Goal: Find contact information: Find contact information

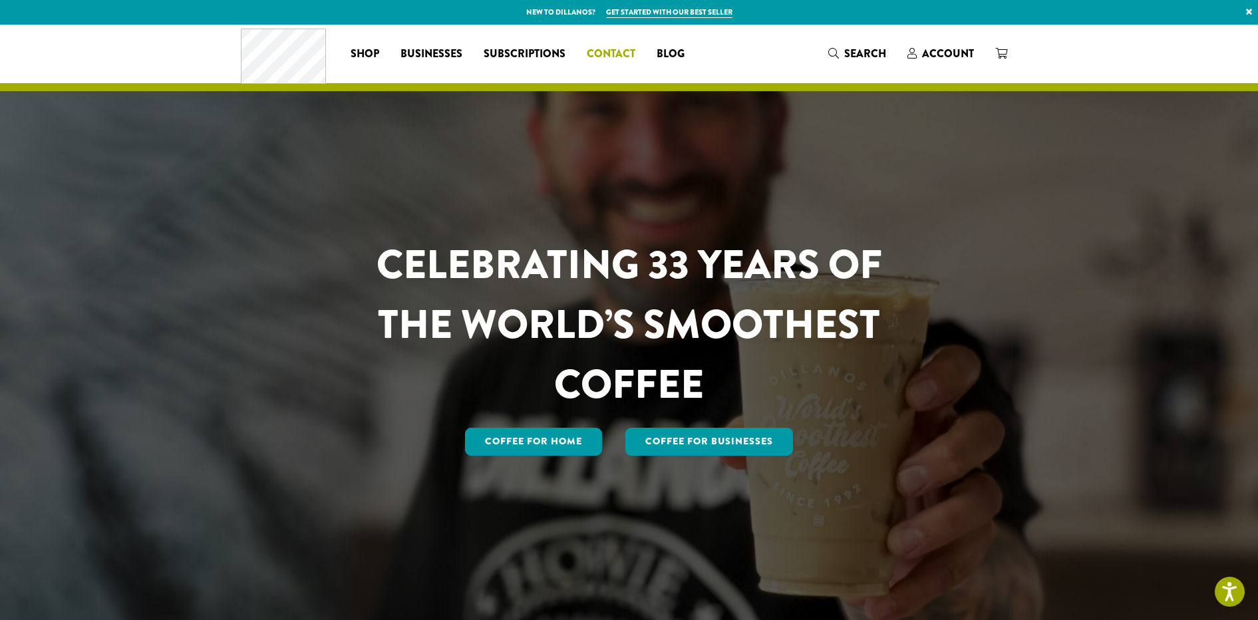
click at [599, 55] on span "Contact" at bounding box center [611, 54] width 49 height 17
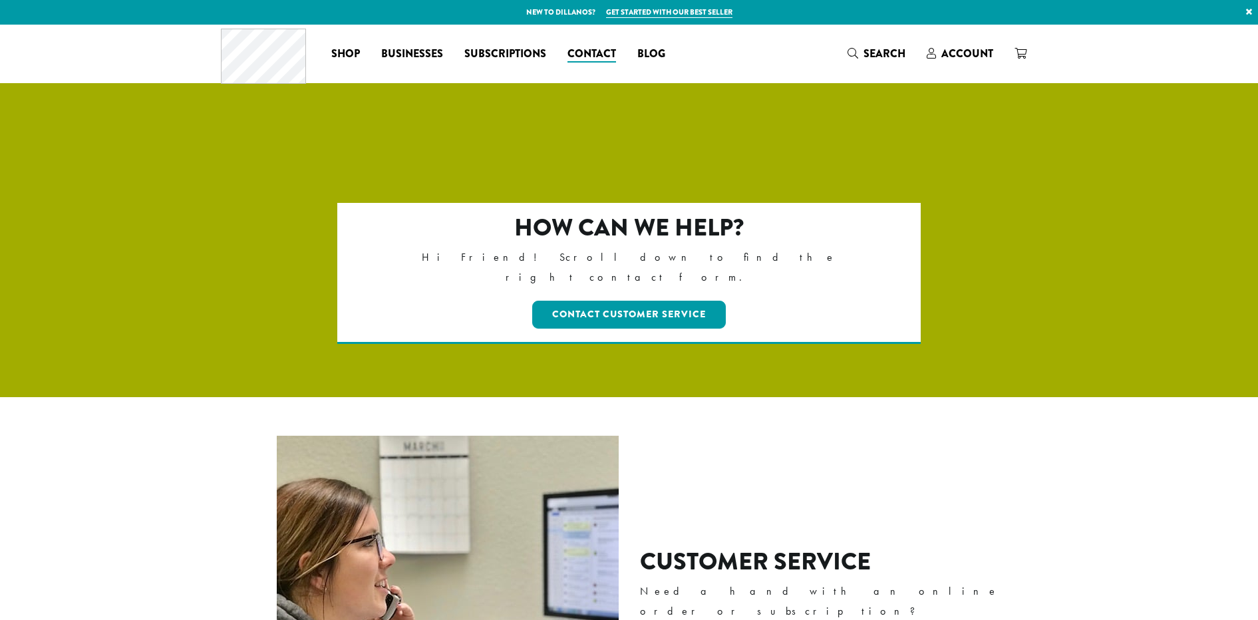
click at [436, 238] on h2 "How can we help?" at bounding box center [628, 227] width 469 height 29
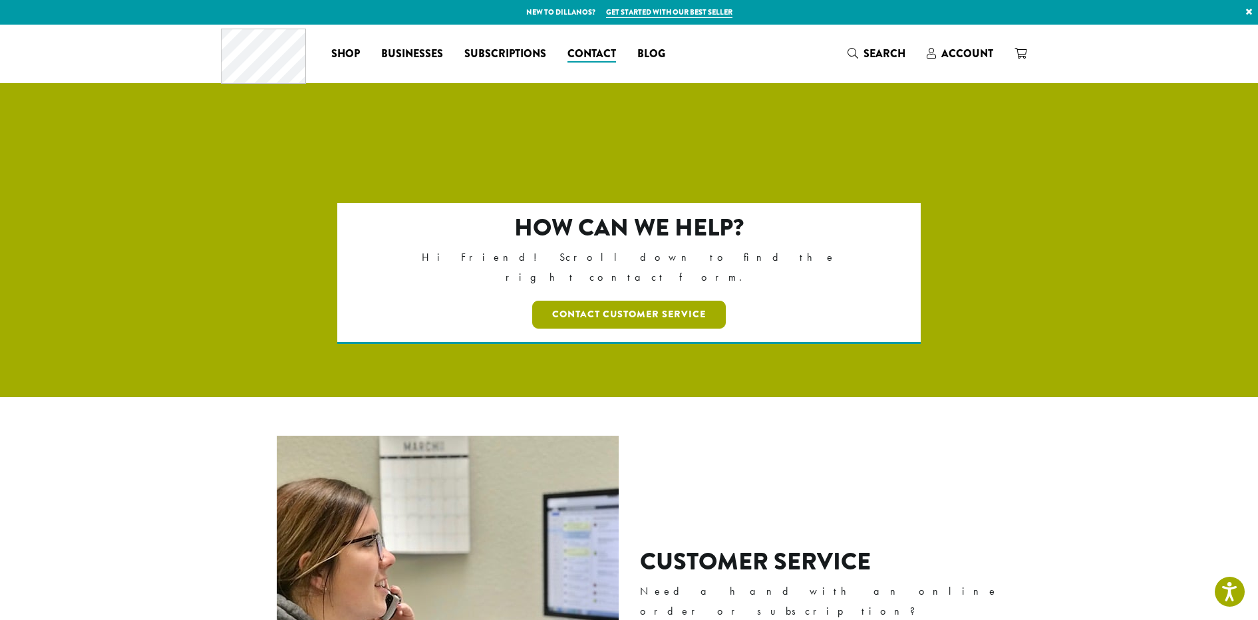
click at [629, 301] on link "Contact Customer Service" at bounding box center [629, 315] width 194 height 28
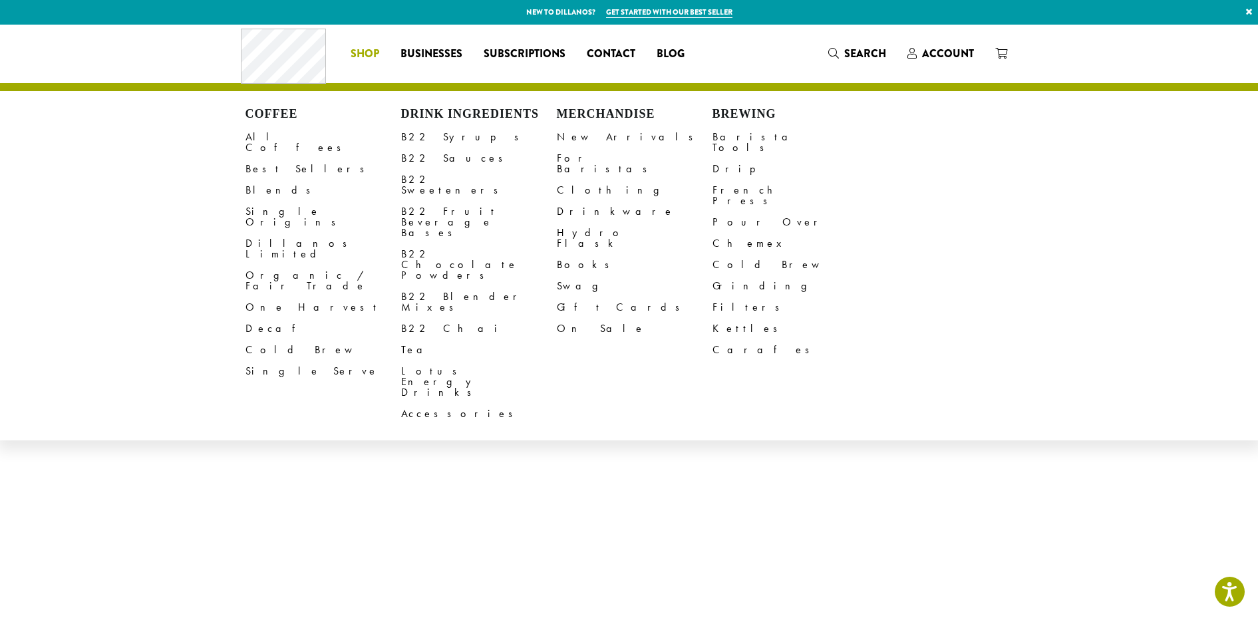
click at [358, 55] on span "Shop" at bounding box center [364, 54] width 29 height 17
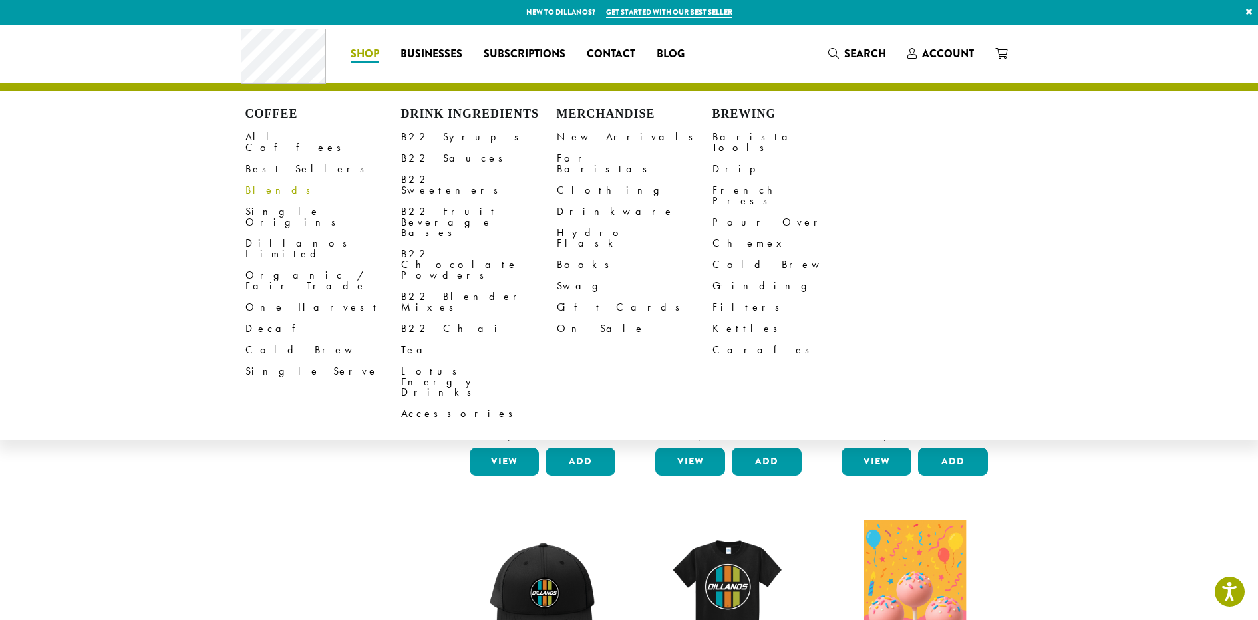
click at [259, 181] on link "Blends" at bounding box center [323, 190] width 156 height 21
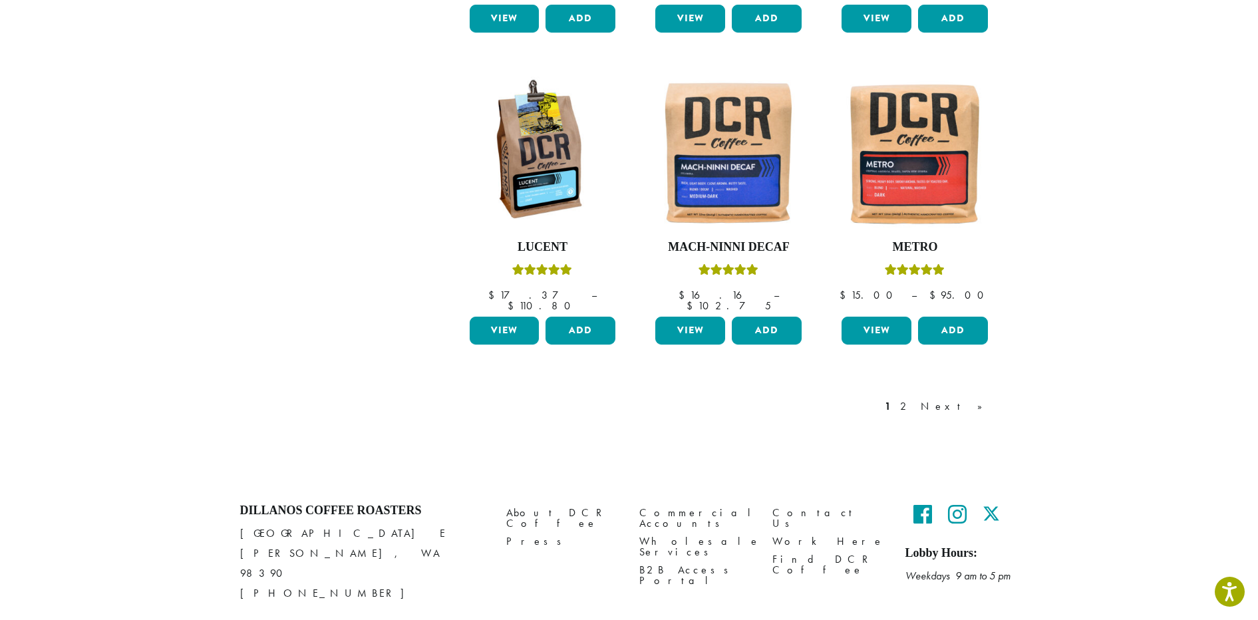
scroll to position [1097, 0]
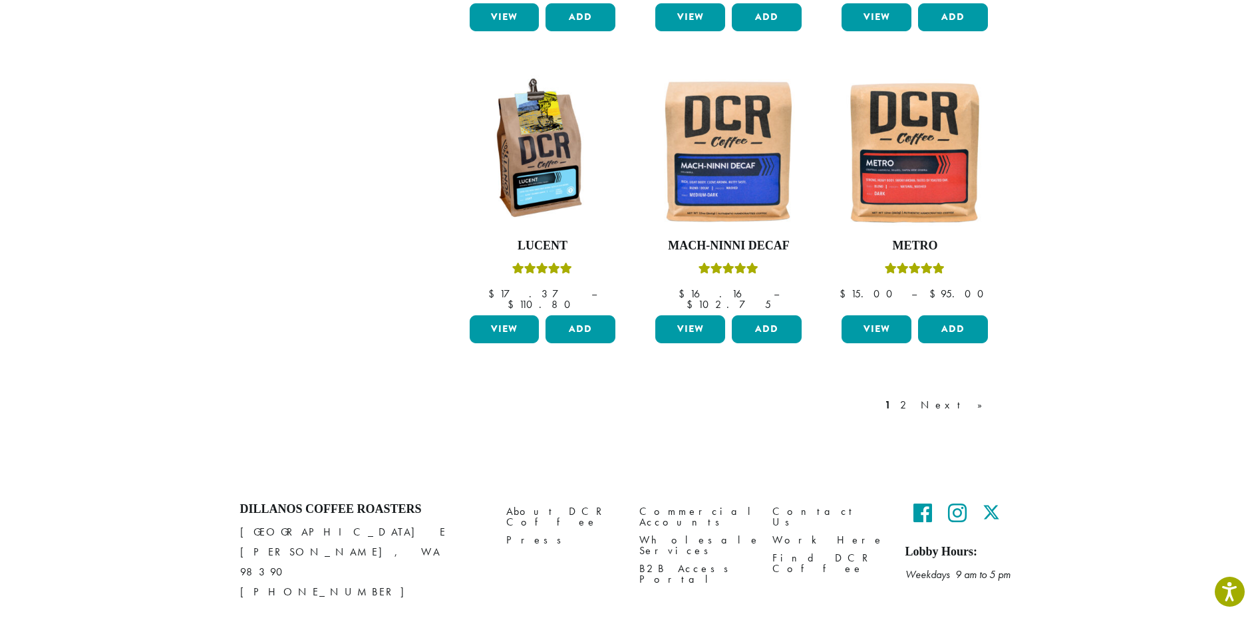
click at [510, 387] on div "1 2 Next »" at bounding box center [729, 418] width 559 height 63
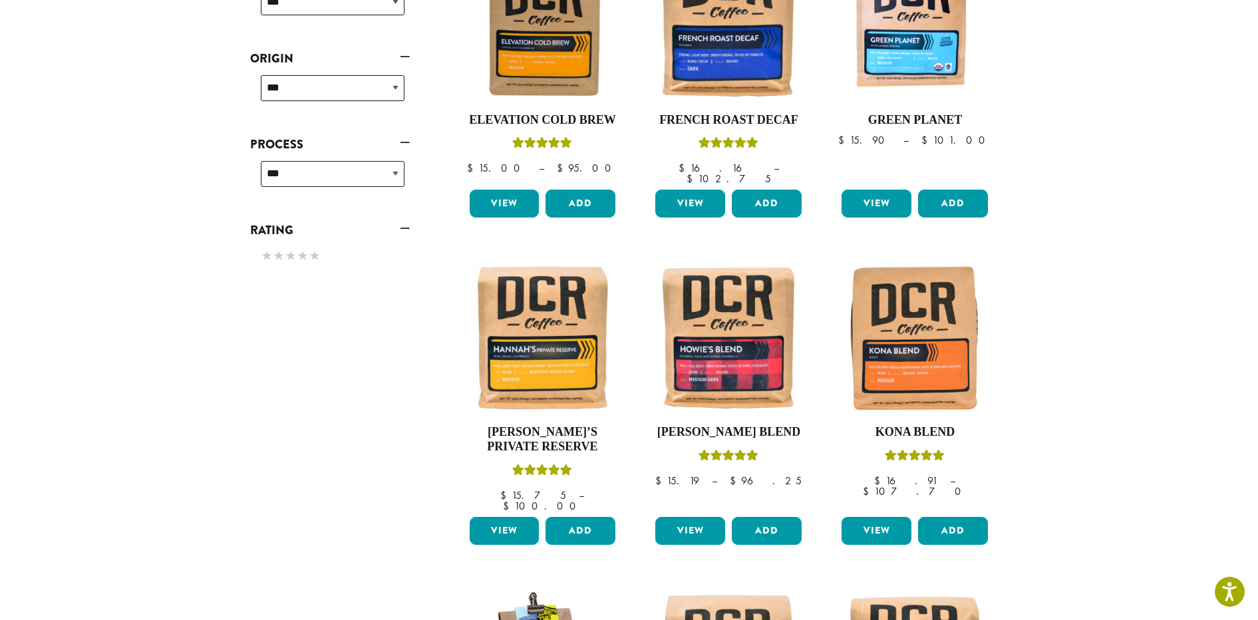
scroll to position [0, 0]
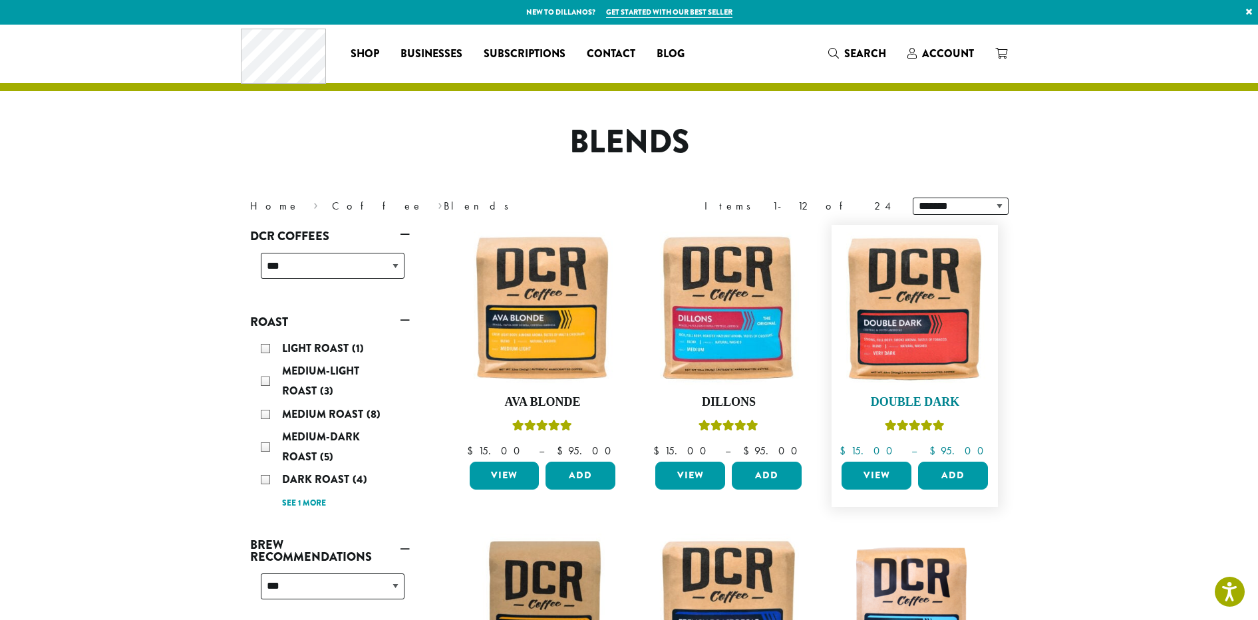
click at [867, 313] on img at bounding box center [914, 307] width 153 height 153
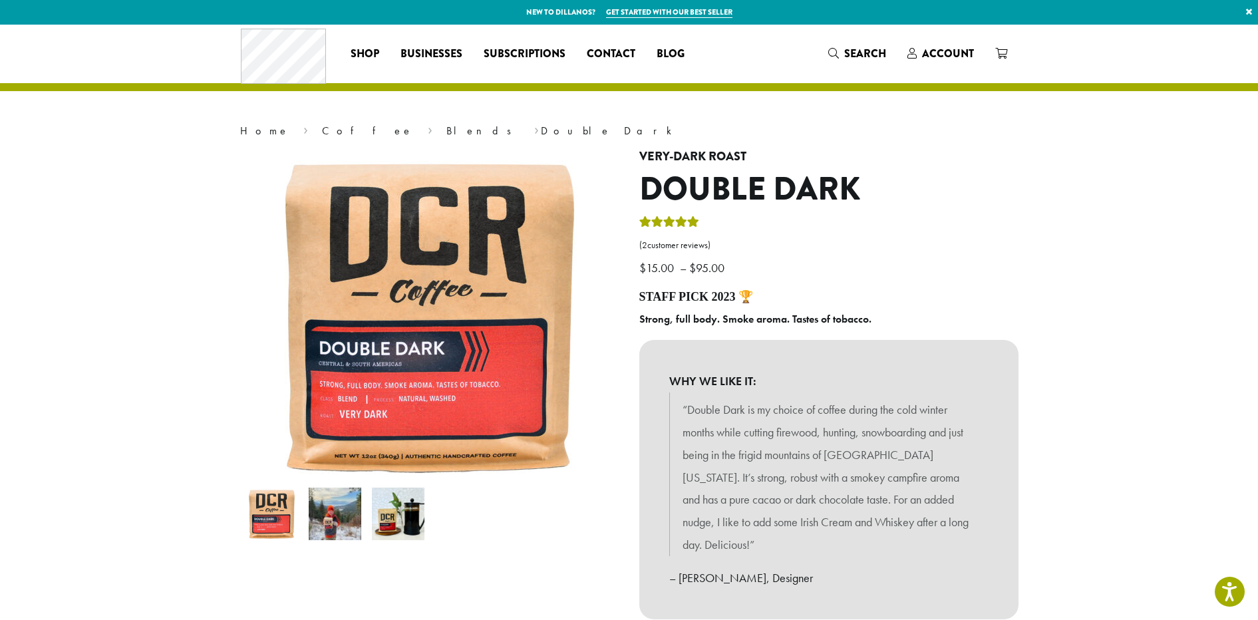
click at [883, 281] on div "**********" at bounding box center [828, 477] width 399 height 654
click at [341, 525] on img at bounding box center [335, 513] width 53 height 53
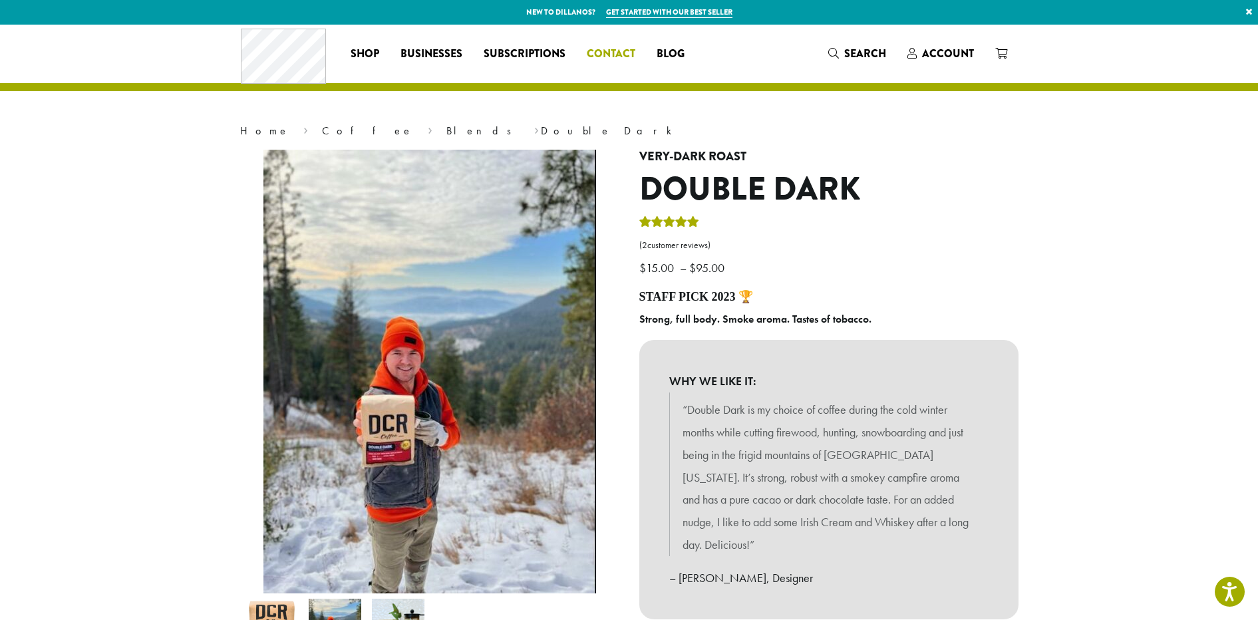
click at [611, 57] on span "Contact" at bounding box center [611, 54] width 49 height 17
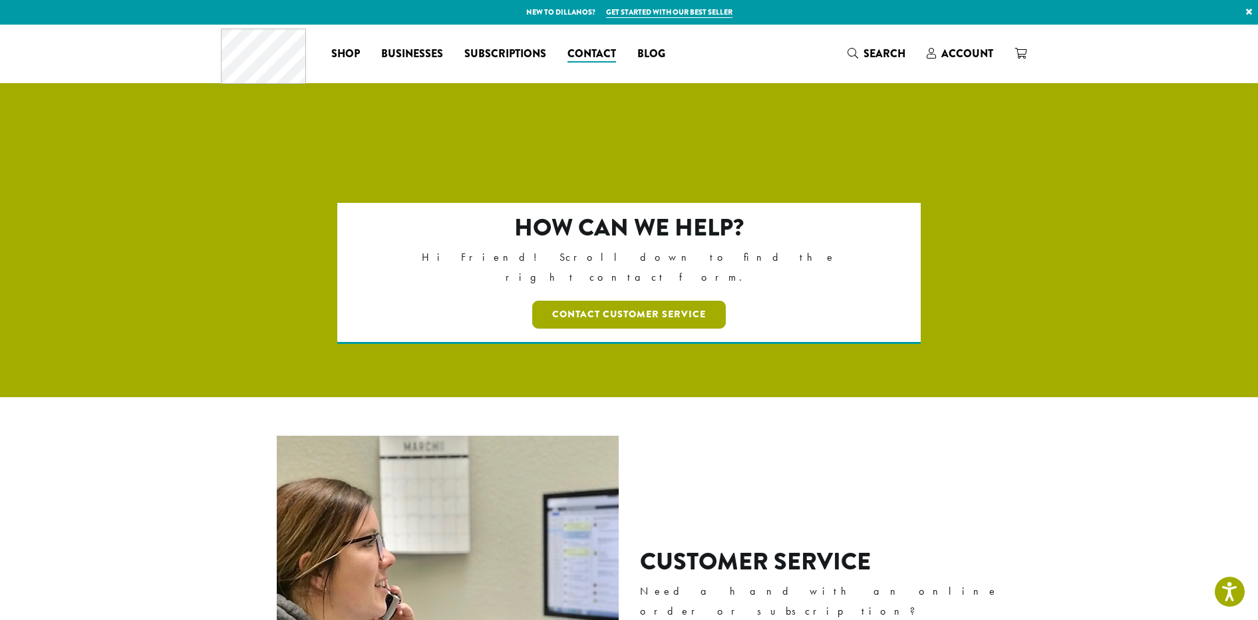
click at [629, 301] on link "Contact Customer Service" at bounding box center [629, 315] width 194 height 28
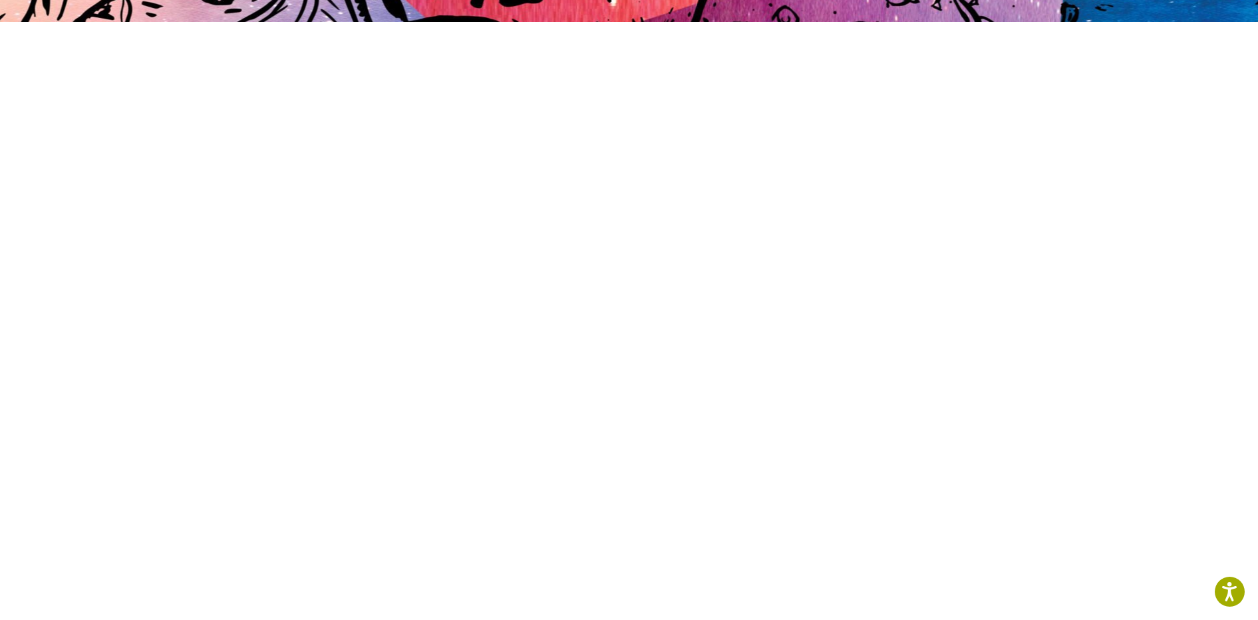
scroll to position [339, 0]
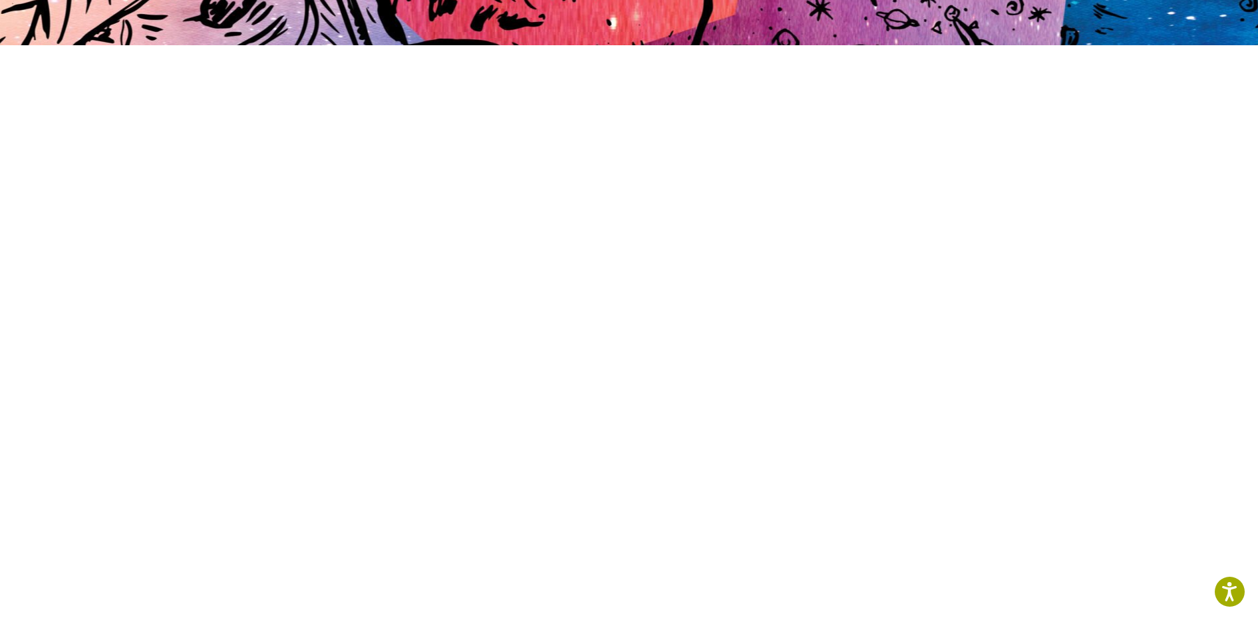
drag, startPoint x: 223, startPoint y: 301, endPoint x: 240, endPoint y: 315, distance: 22.2
click at [223, 301] on section at bounding box center [629, 323] width 1258 height 662
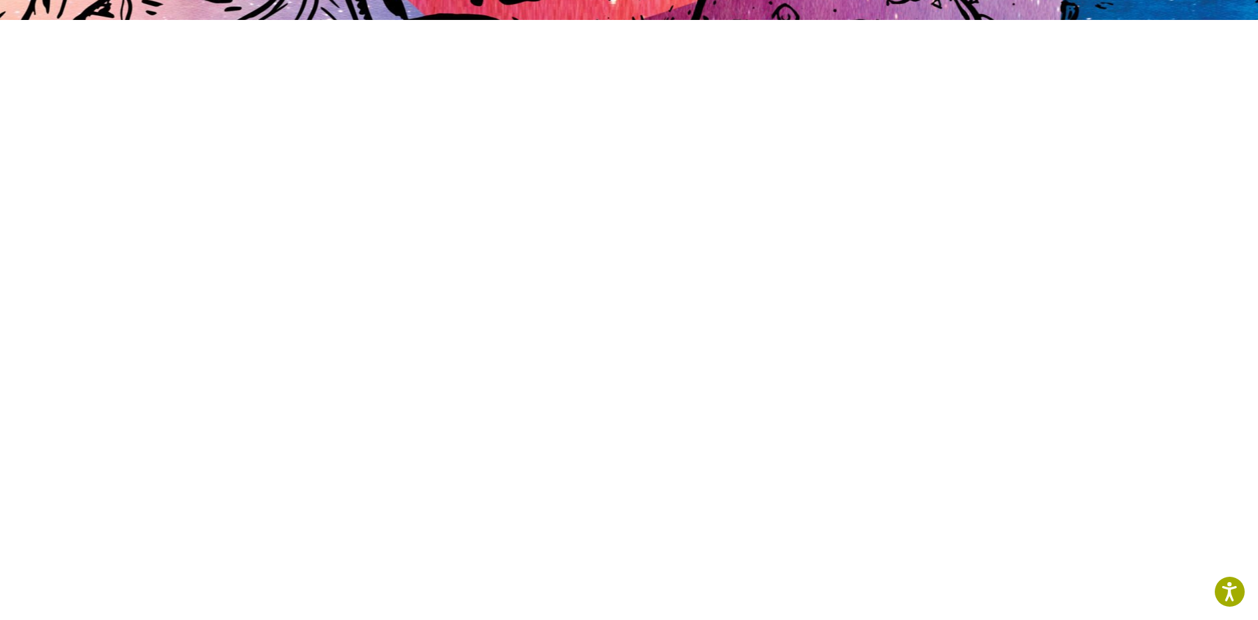
scroll to position [0, 0]
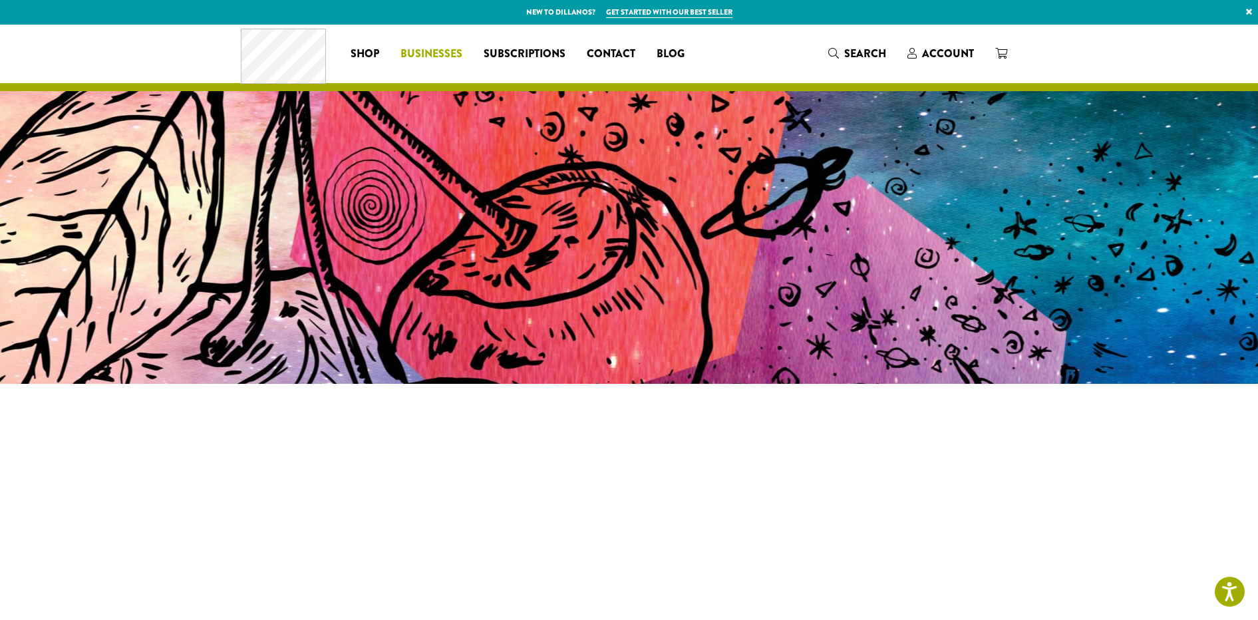
click at [420, 50] on span "Businesses" at bounding box center [431, 54] width 62 height 17
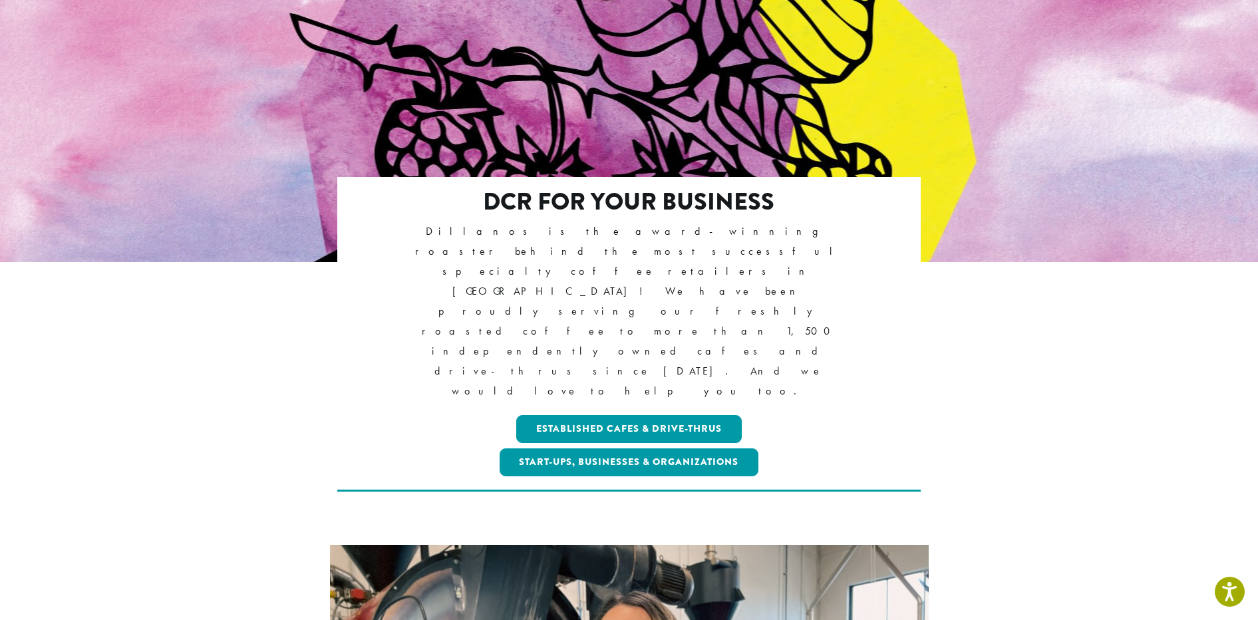
scroll to position [259, 0]
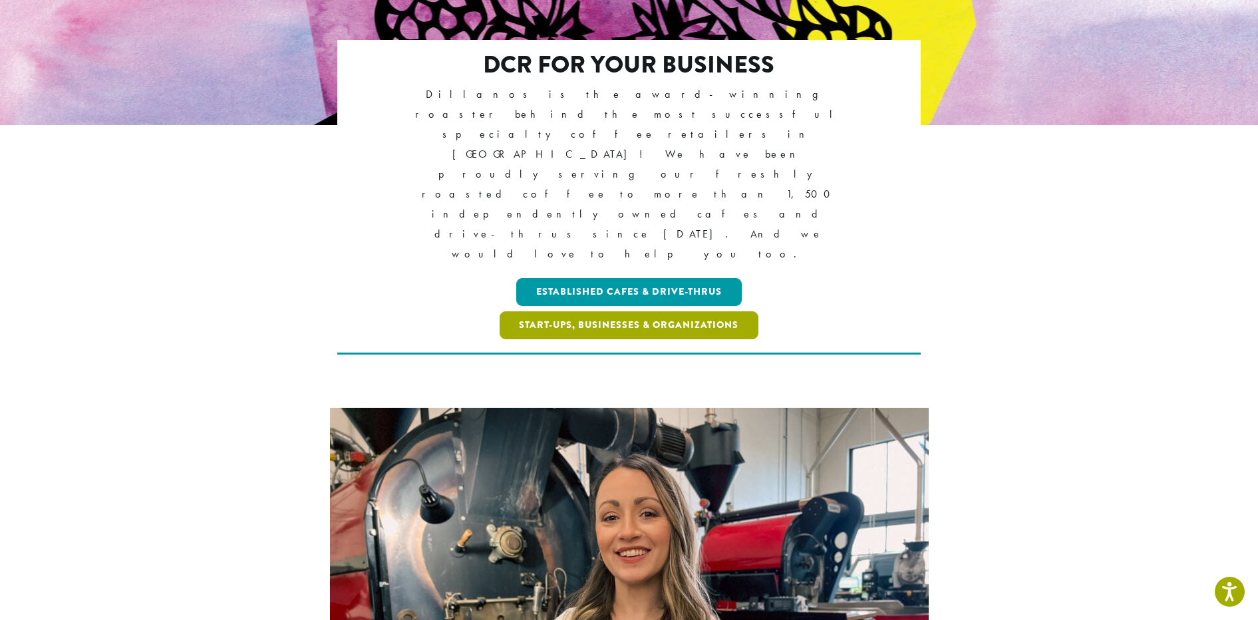
click at [587, 311] on link "Start-ups, Businesses & Organizations" at bounding box center [628, 325] width 259 height 28
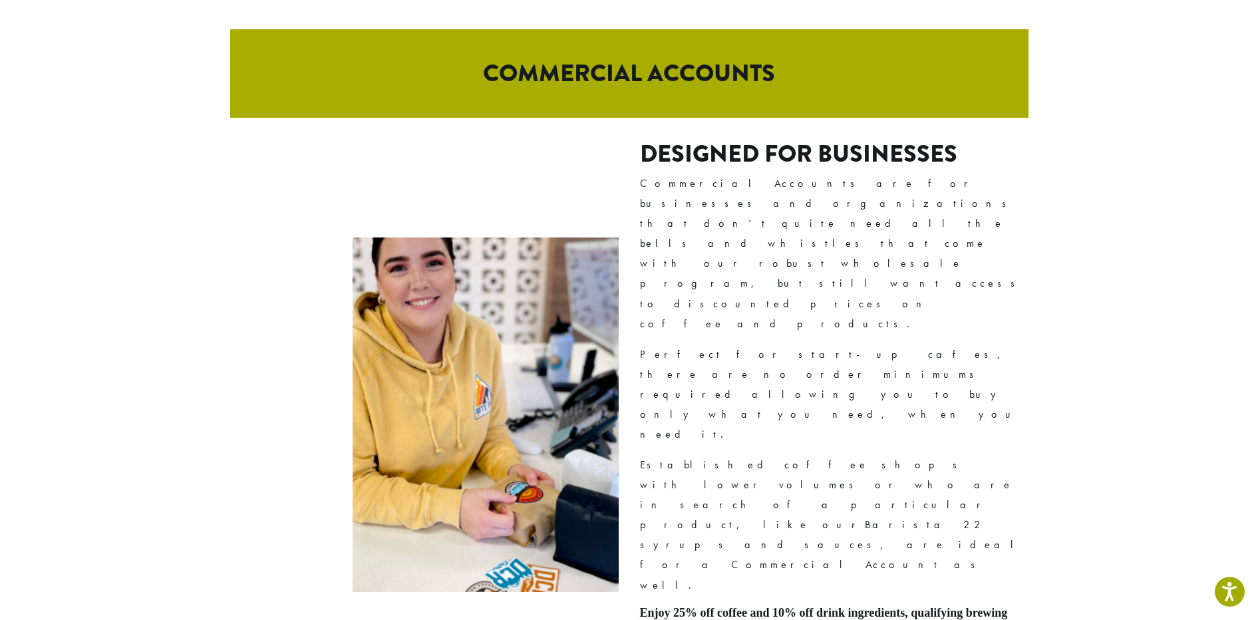
scroll to position [726, 0]
drag, startPoint x: 688, startPoint y: 192, endPoint x: 831, endPoint y: 197, distance: 143.1
click at [831, 169] on h2 "Designed For Businesses" at bounding box center [834, 154] width 388 height 29
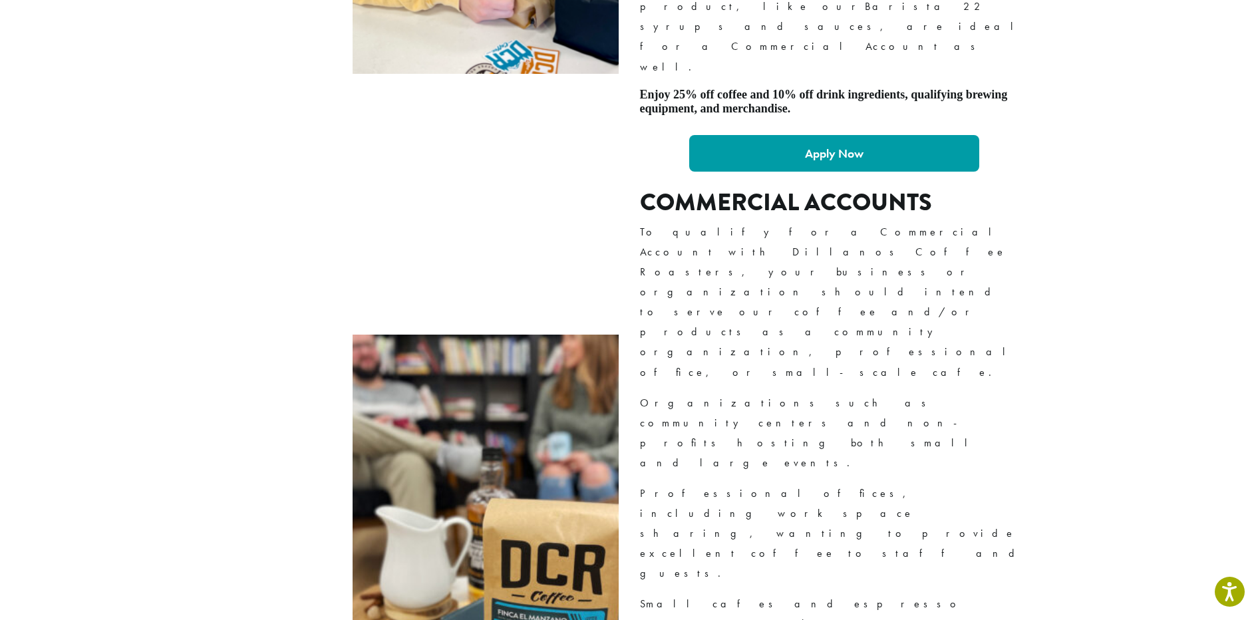
scroll to position [1229, 0]
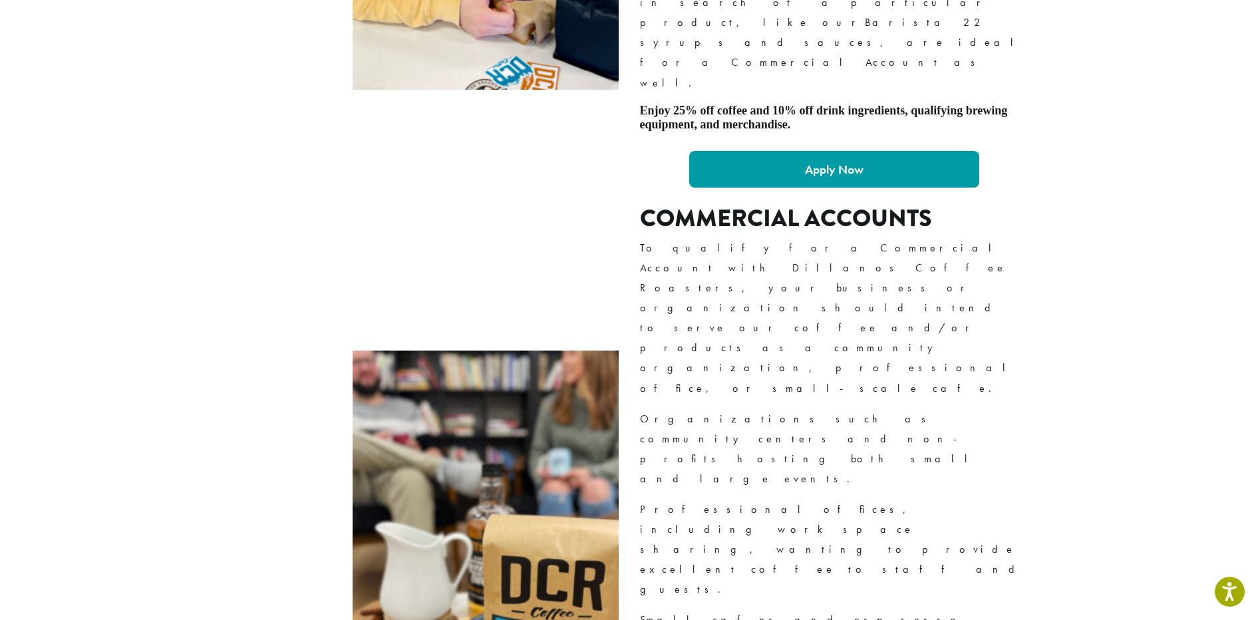
click at [749, 499] on p "Professional offices, including work space sharing, wanting to provide excellen…" at bounding box center [834, 549] width 388 height 100
click at [732, 238] on p "To qualify for a Commercial Account with Dillanos Coffee Roasters, your busines…" at bounding box center [834, 318] width 388 height 160
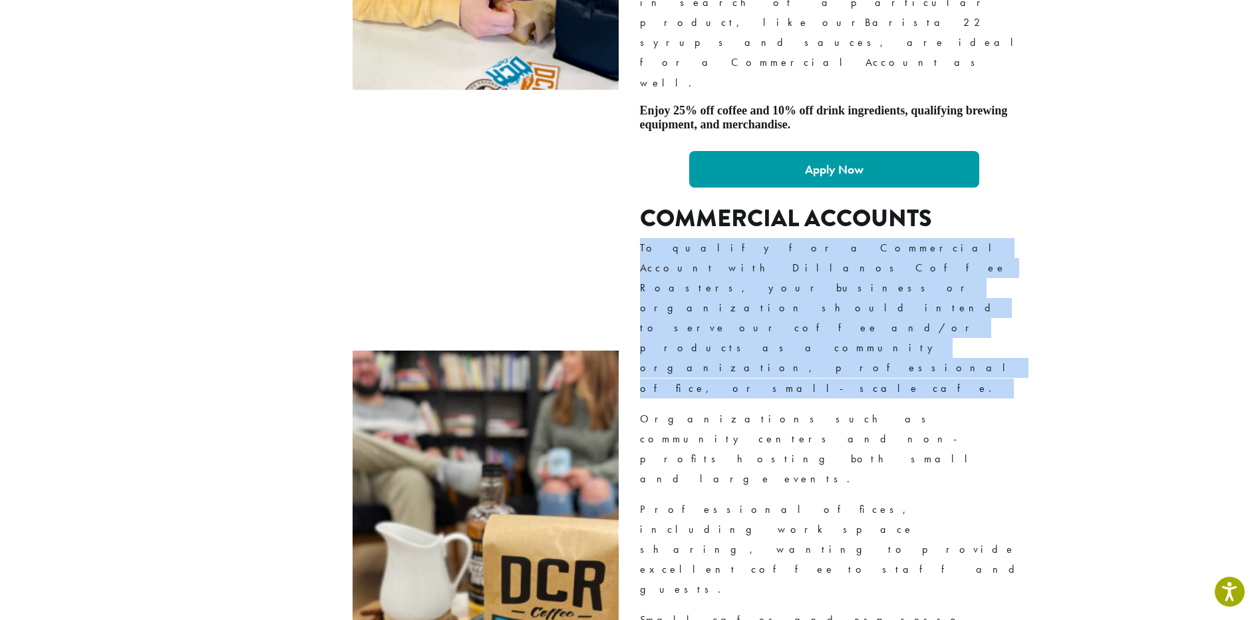
click at [732, 238] on p "To qualify for a Commercial Account with Dillanos Coffee Roasters, your busines…" at bounding box center [834, 318] width 388 height 160
click at [725, 238] on p "To qualify for a Commercial Account with Dillanos Coffee Roasters, your busines…" at bounding box center [834, 318] width 388 height 160
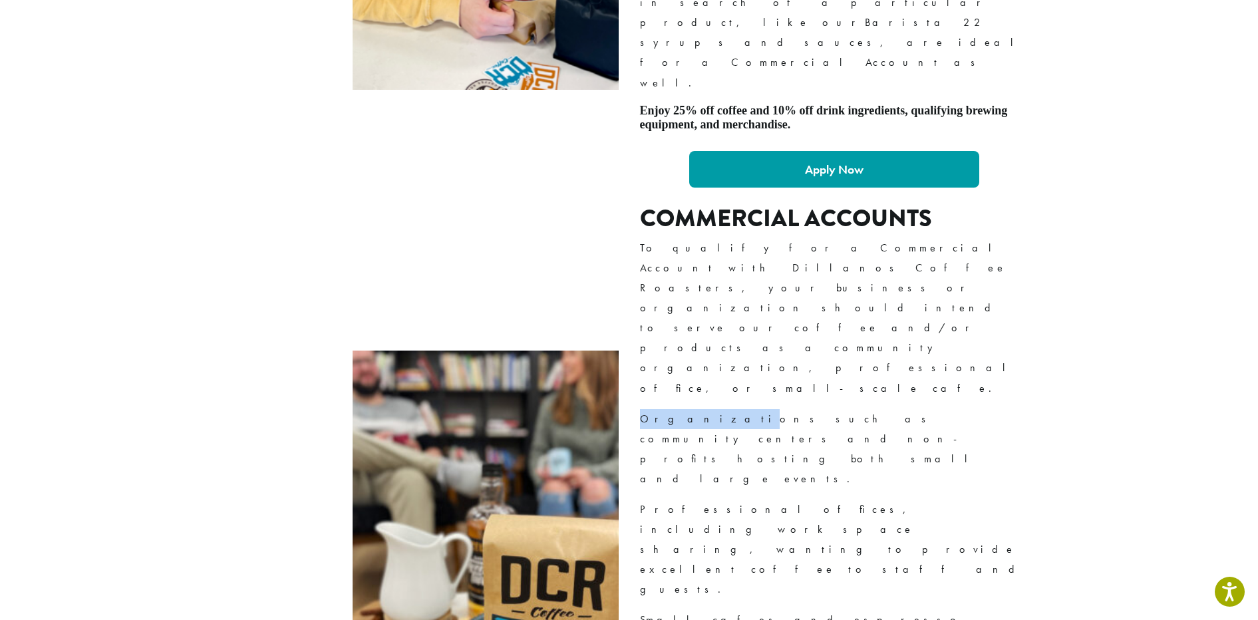
drag, startPoint x: 687, startPoint y: 145, endPoint x: 894, endPoint y: 136, distance: 207.0
click at [894, 204] on div "Commercial Accounts To qualify for a Commercial Account with Dillanos Coffee Ro…" at bounding box center [834, 528] width 388 height 648
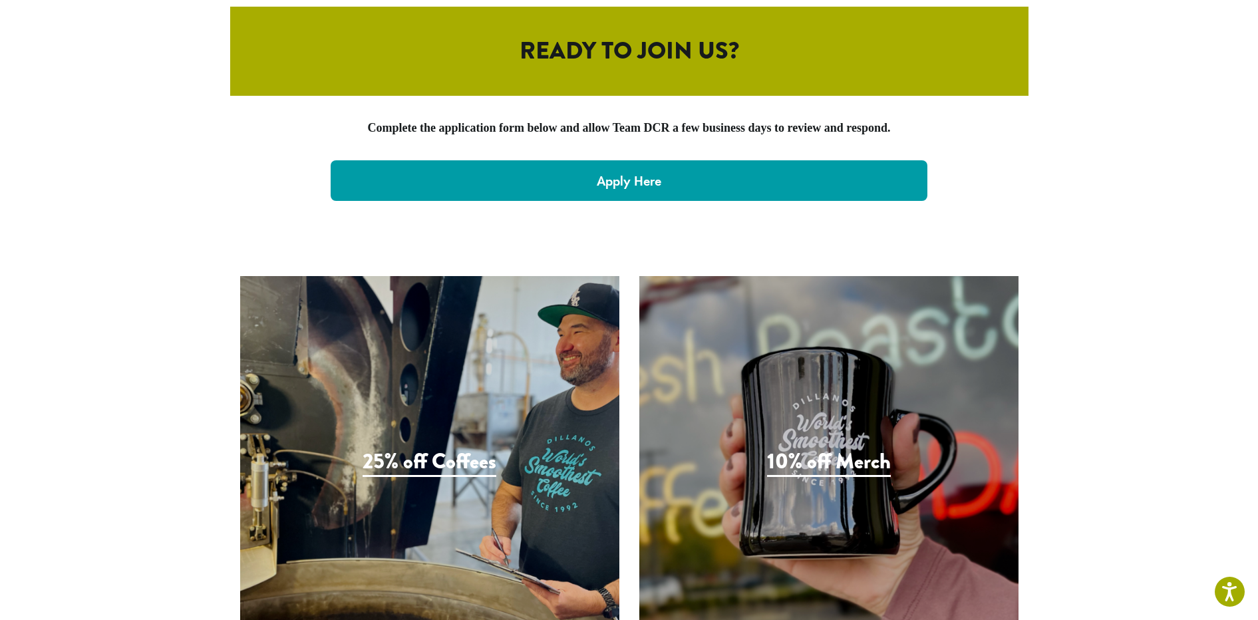
scroll to position [2788, 0]
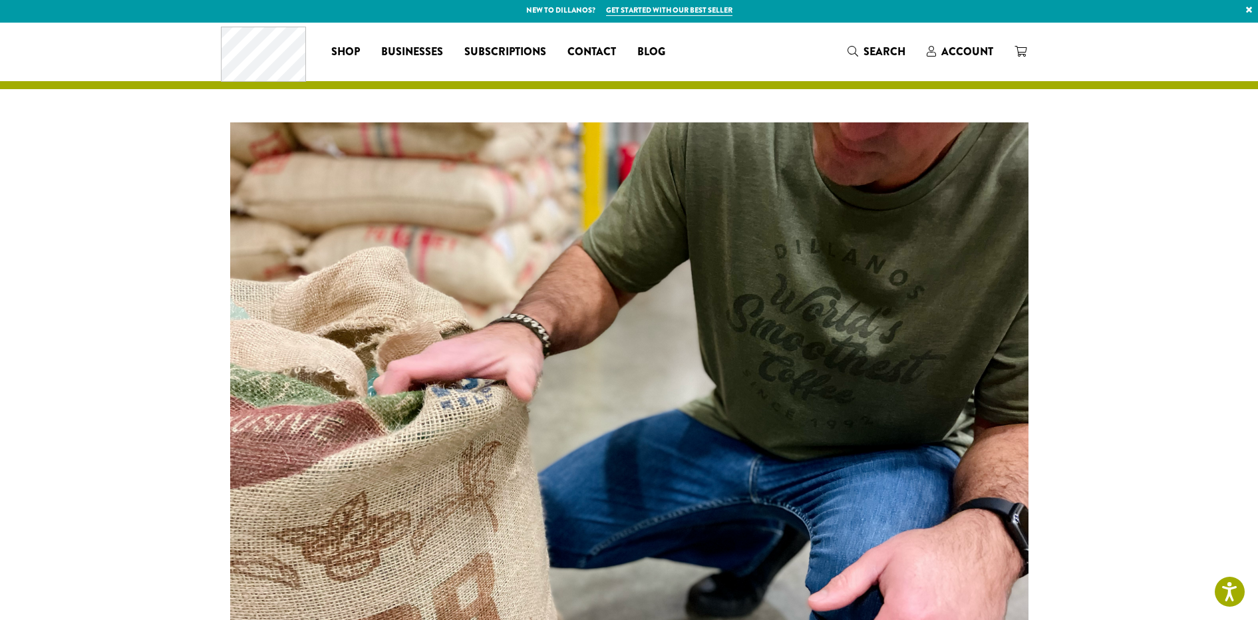
scroll to position [0, 0]
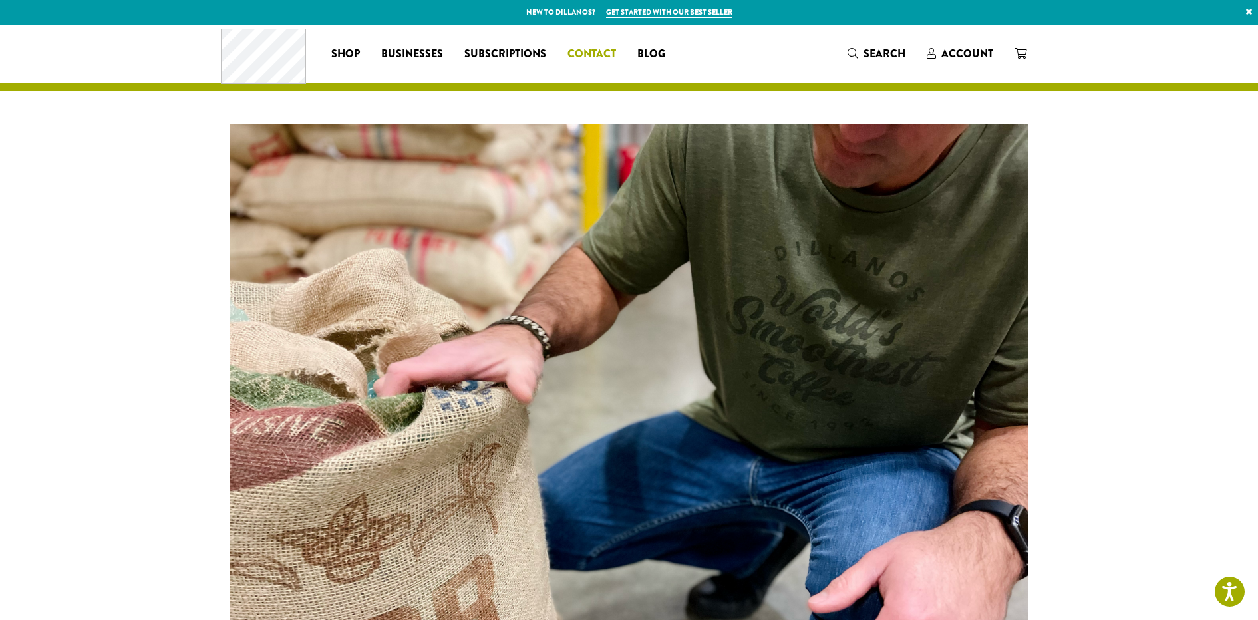
click at [583, 53] on span "Contact" at bounding box center [591, 54] width 49 height 17
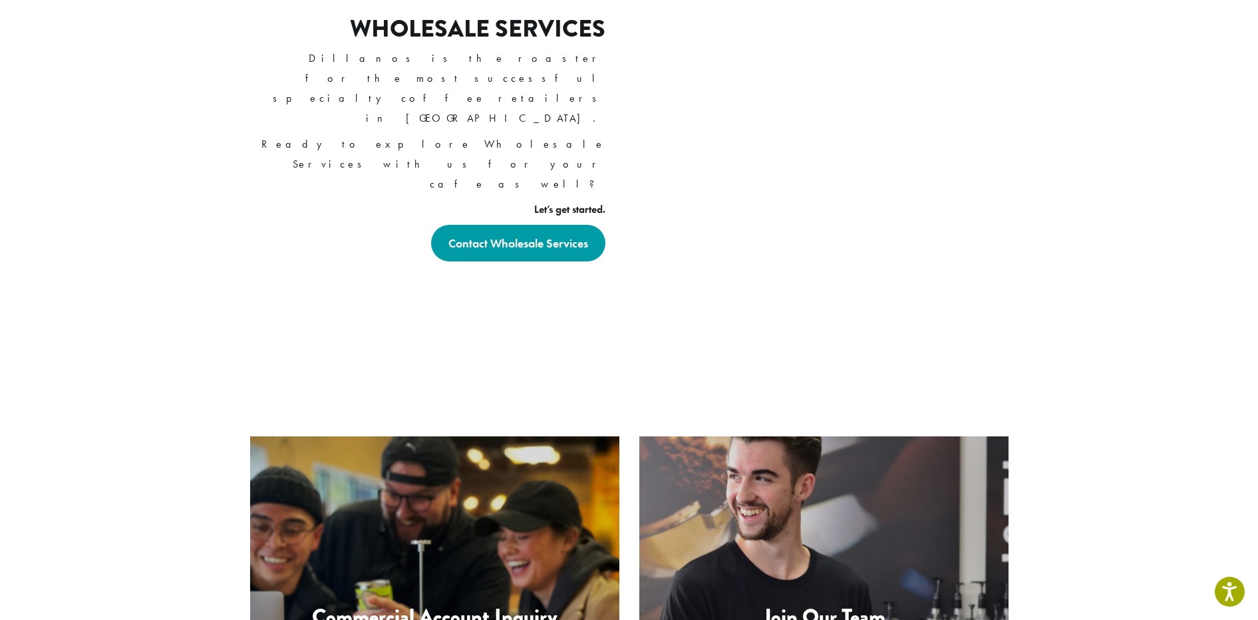
scroll to position [767, 0]
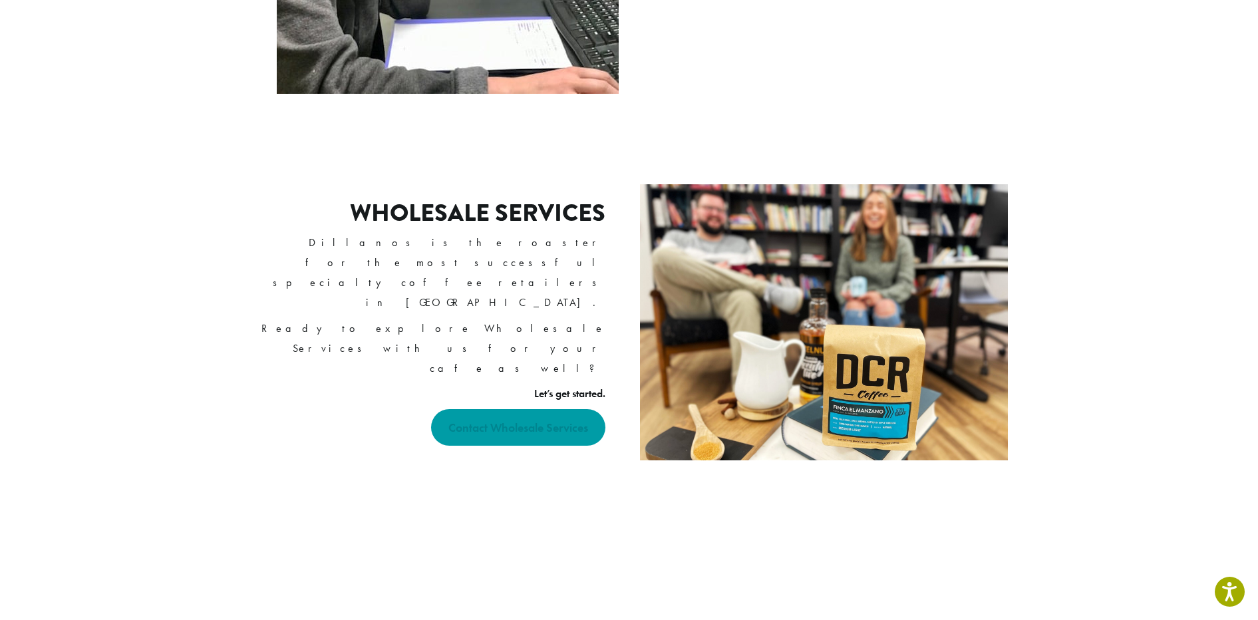
click at [546, 420] on strong "Contact Wholesale Services" at bounding box center [518, 427] width 140 height 15
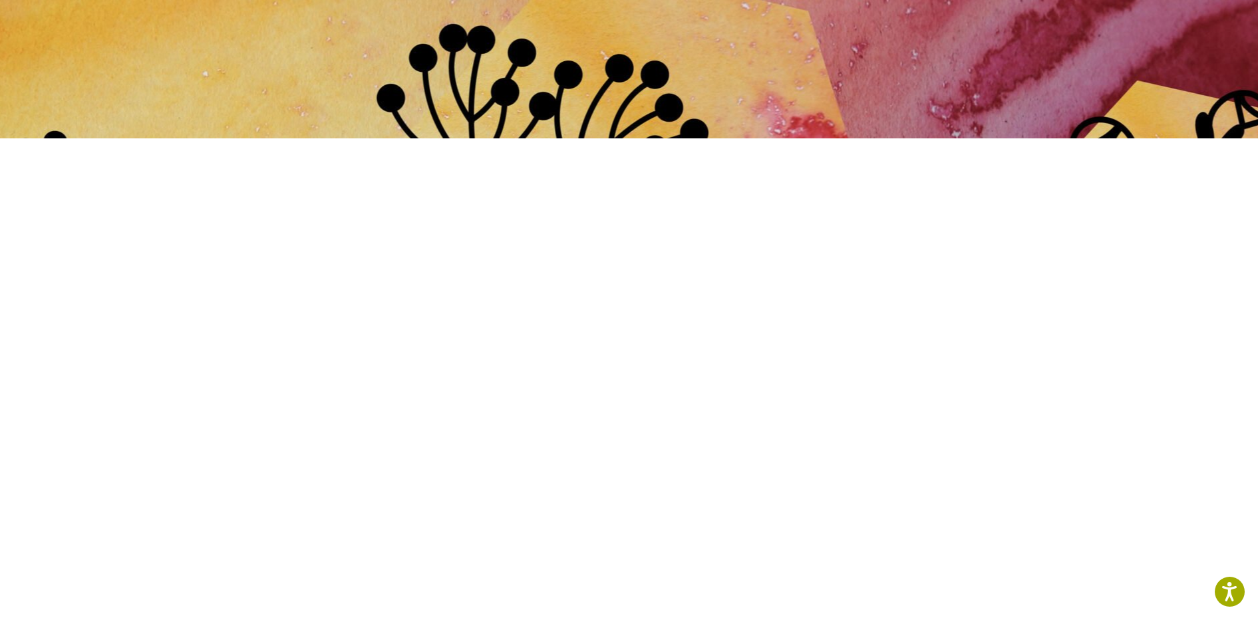
scroll to position [108, 0]
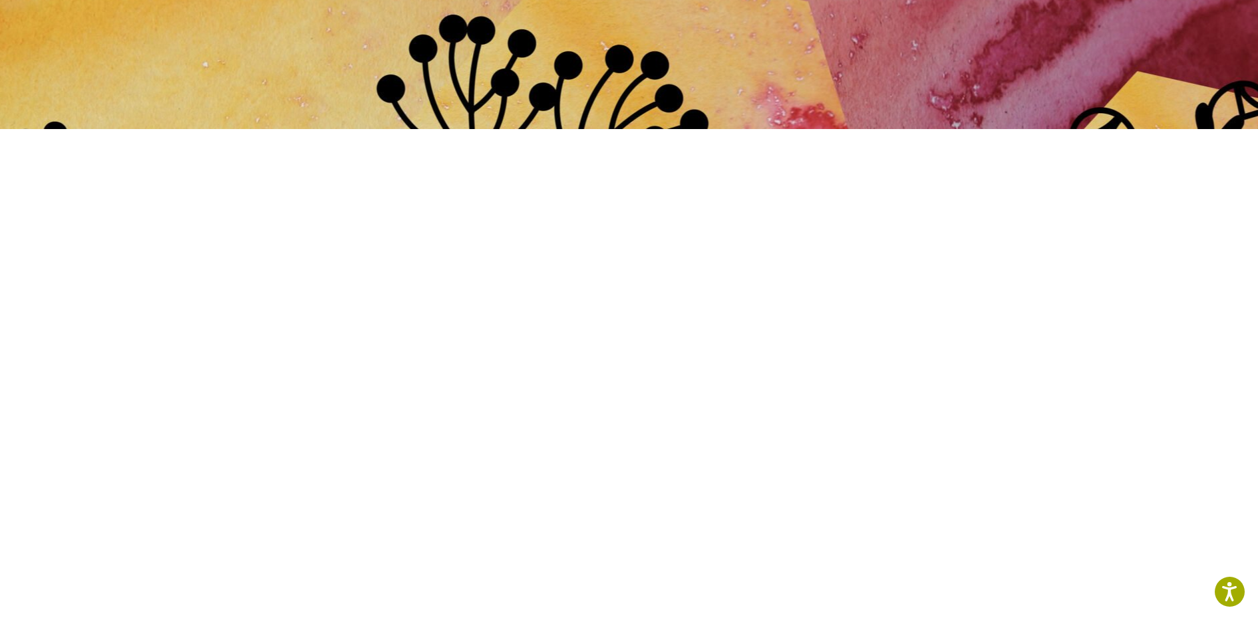
click at [232, 430] on div at bounding box center [629, 615] width 798 height 1079
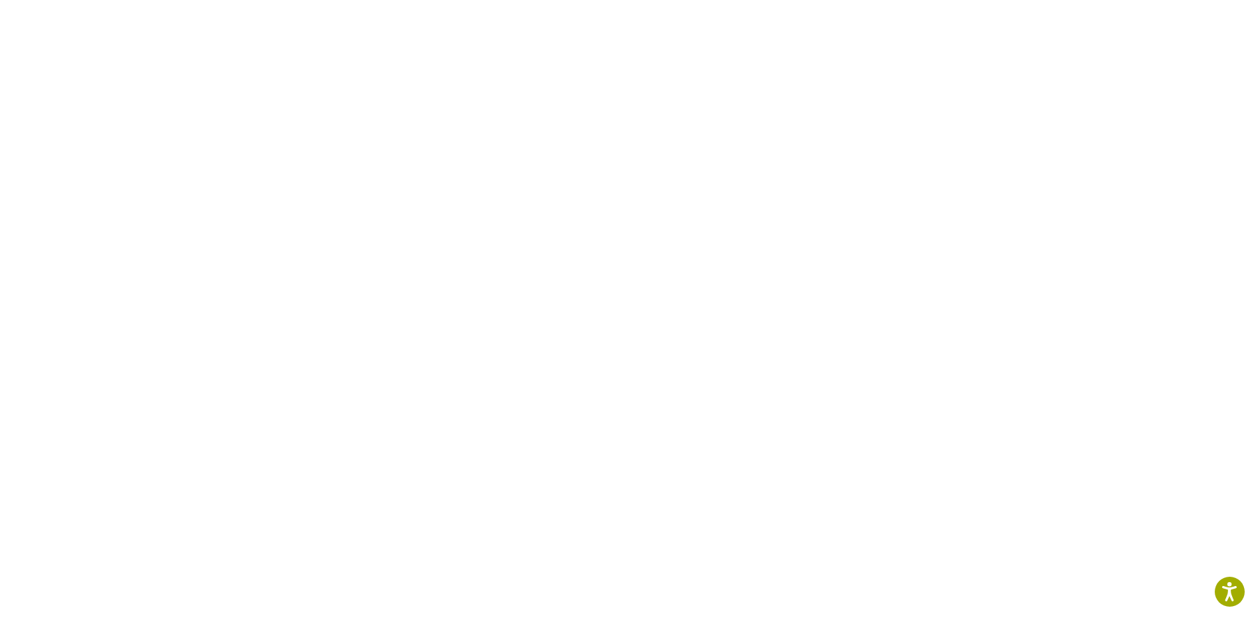
scroll to position [448, 0]
click at [237, 465] on div at bounding box center [629, 275] width 798 height 1079
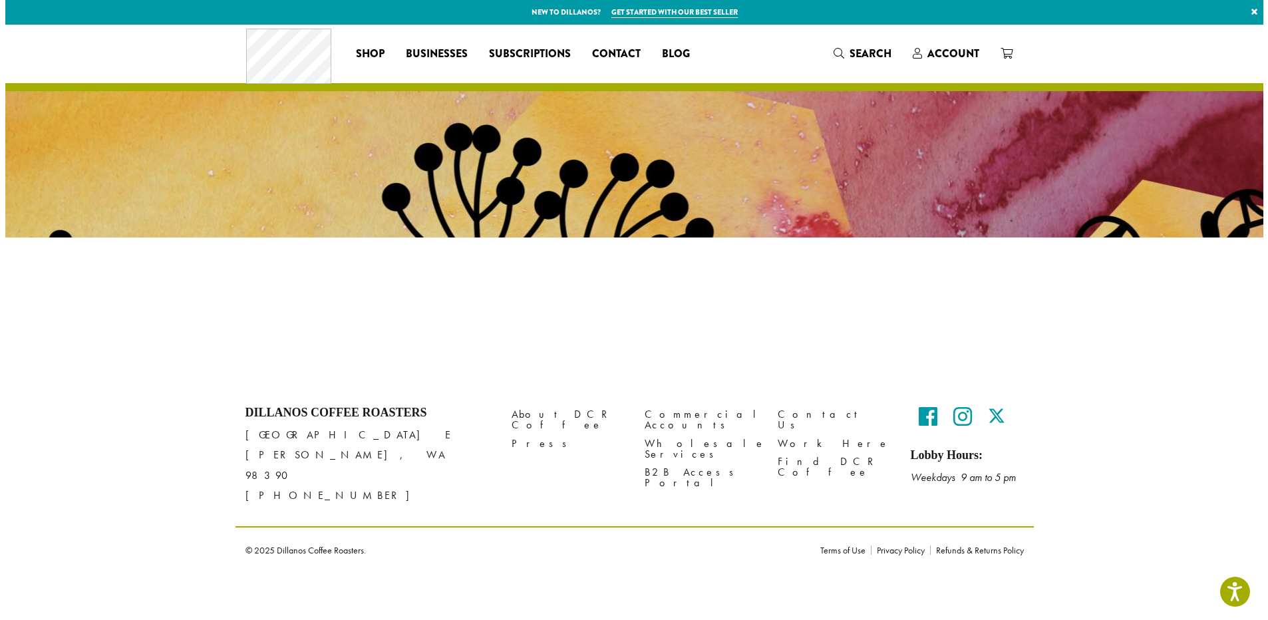
scroll to position [0, 0]
